Goal: Check status: Check status

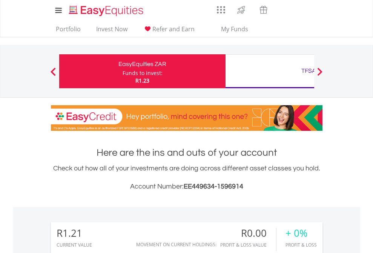
scroll to position [73, 119]
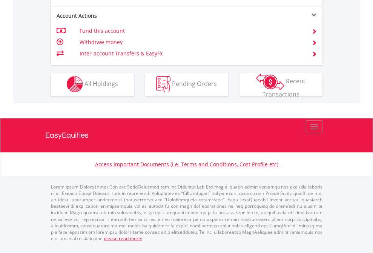
scroll to position [706, 0]
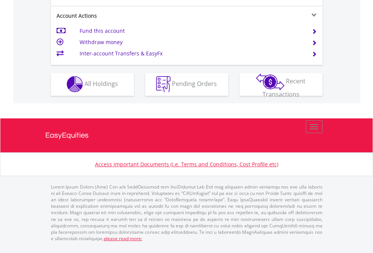
scroll to position [706, 0]
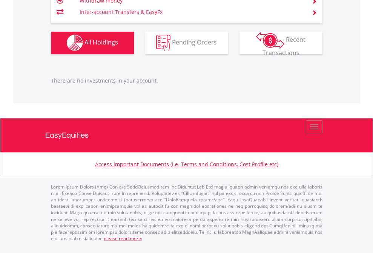
scroll to position [748, 0]
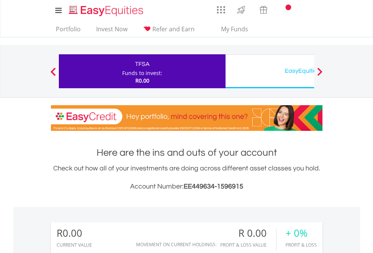
scroll to position [73, 119]
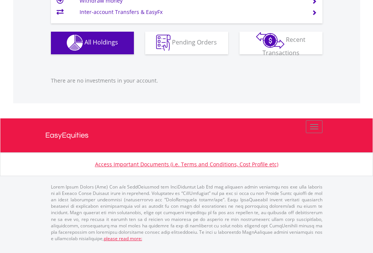
scroll to position [748, 0]
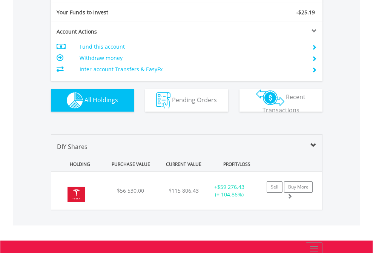
scroll to position [840, 0]
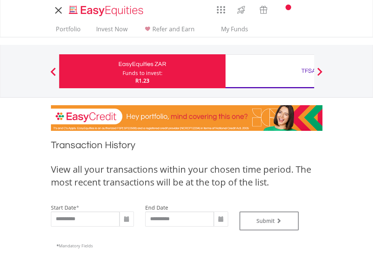
type input "**********"
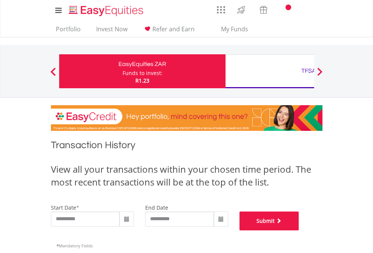
click at [299, 231] on button "Submit" at bounding box center [270, 221] width 60 height 19
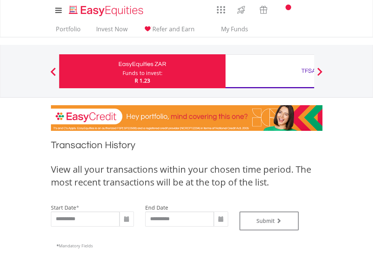
click at [270, 71] on div "TFSA" at bounding box center [308, 71] width 157 height 11
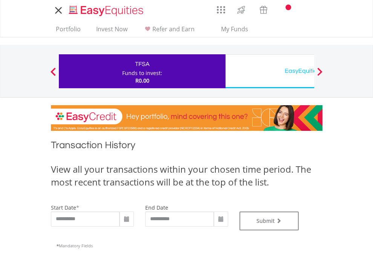
type input "**********"
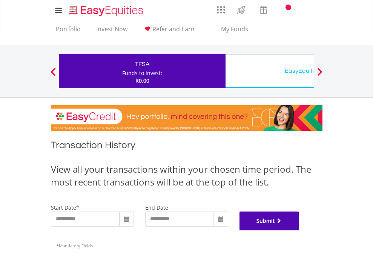
click at [299, 231] on button "Submit" at bounding box center [270, 221] width 60 height 19
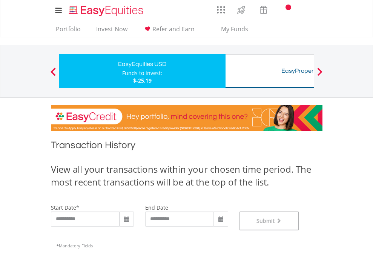
scroll to position [306, 0]
